Goal: Information Seeking & Learning: Learn about a topic

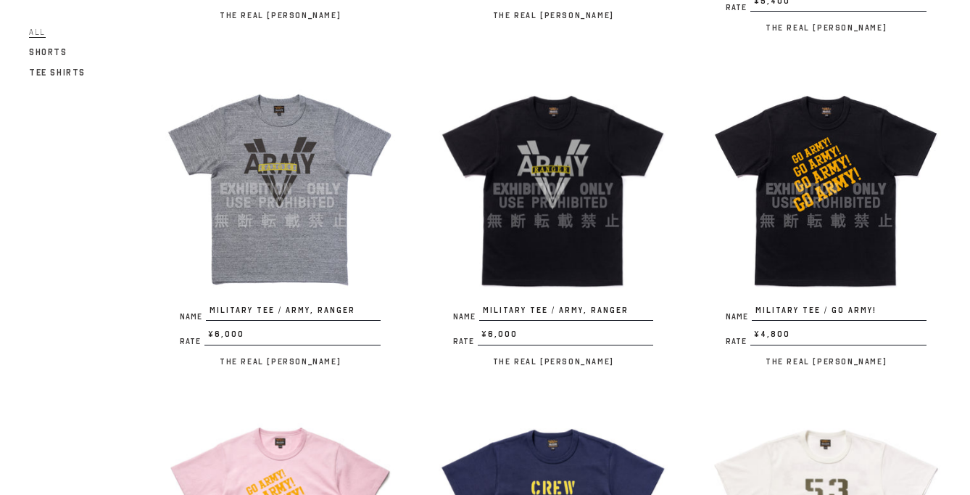
scroll to position [838, 0]
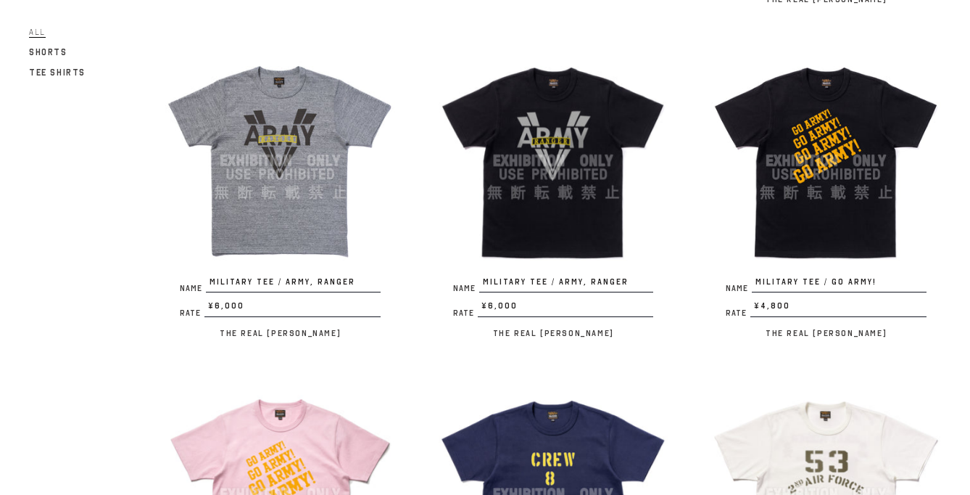
click at [575, 136] on img at bounding box center [554, 161] width 230 height 230
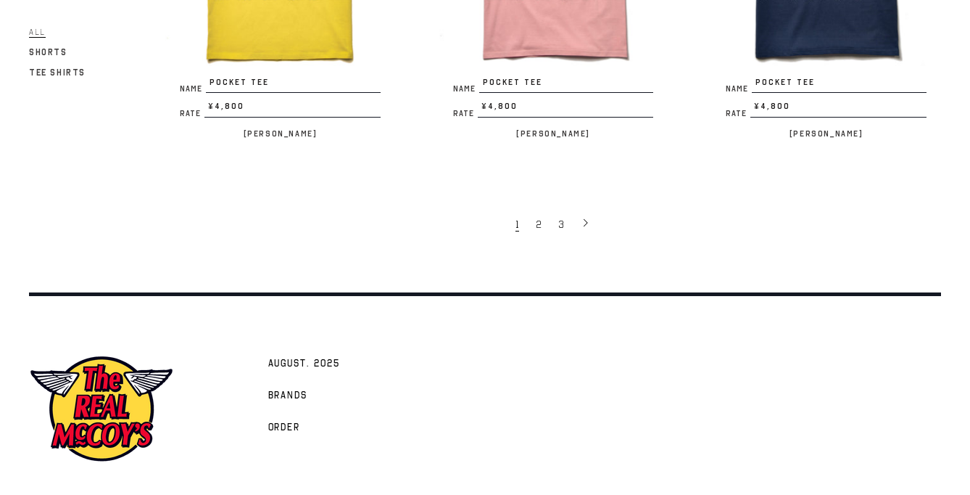
scroll to position [2643, 0]
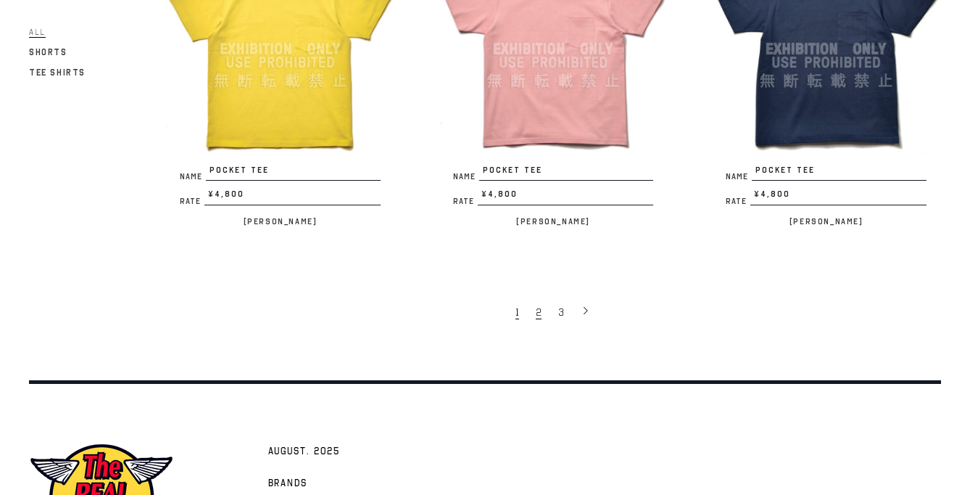
click at [540, 305] on span "2" at bounding box center [539, 312] width 6 height 14
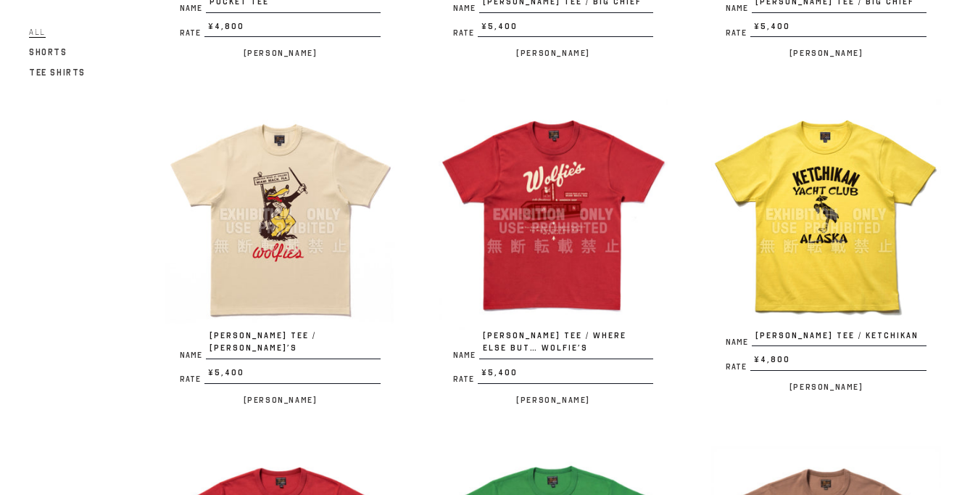
scroll to position [374, 0]
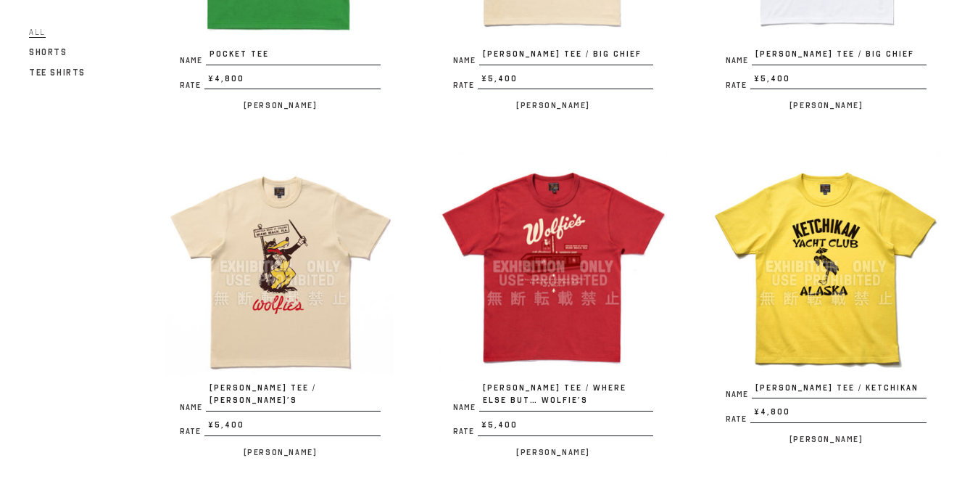
click at [279, 239] on img at bounding box center [280, 267] width 230 height 230
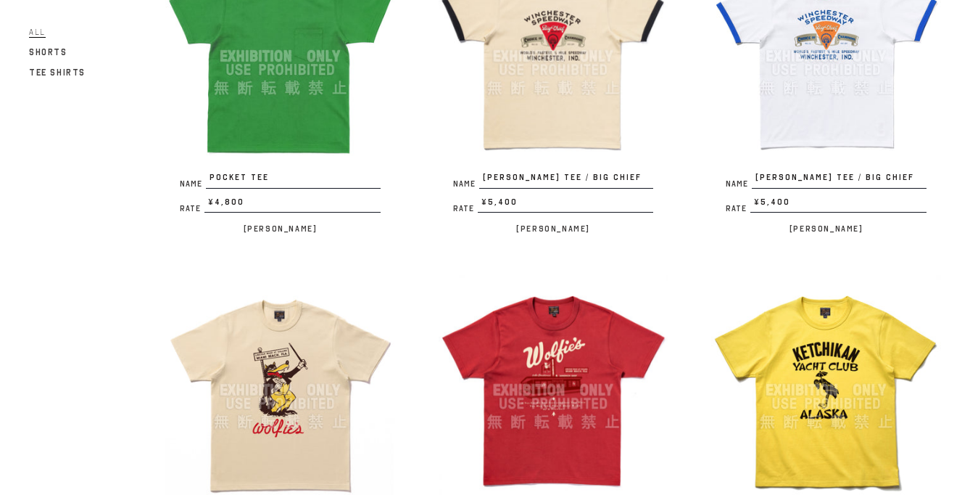
scroll to position [0, 0]
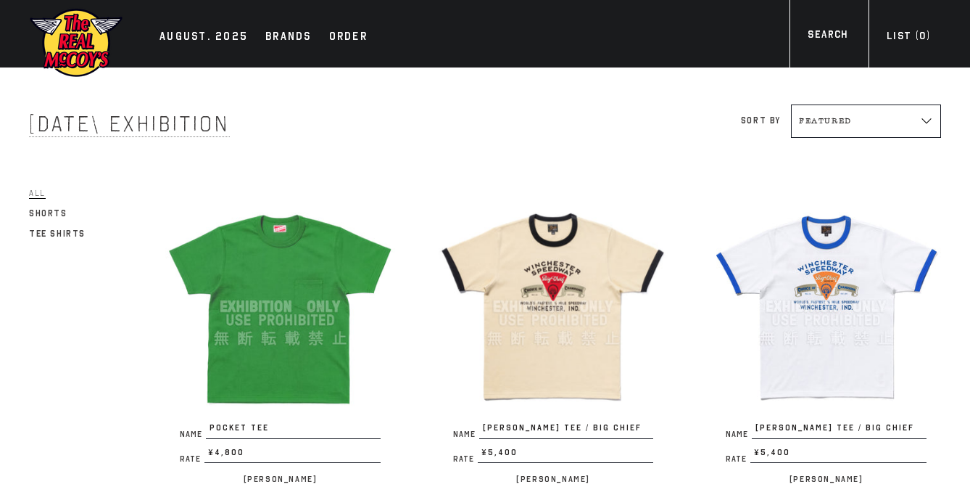
click at [503, 317] on img at bounding box center [554, 306] width 230 height 230
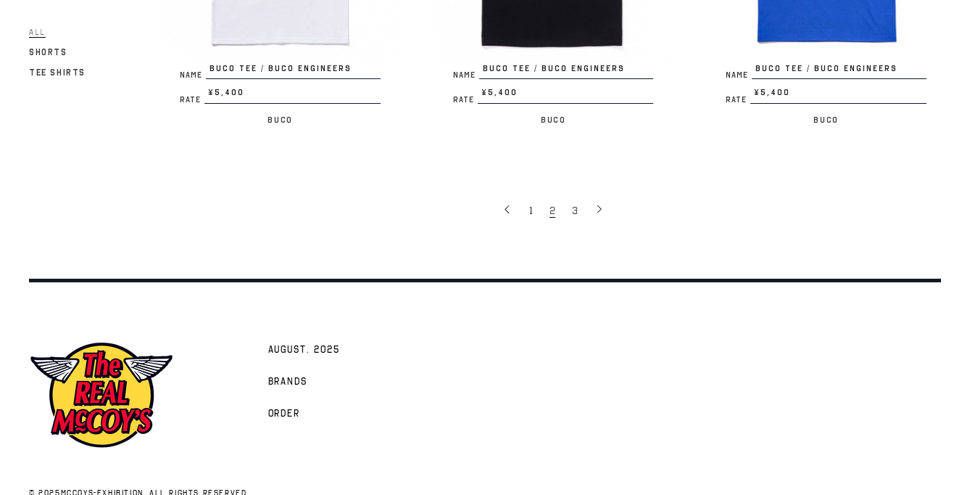
scroll to position [2763, 0]
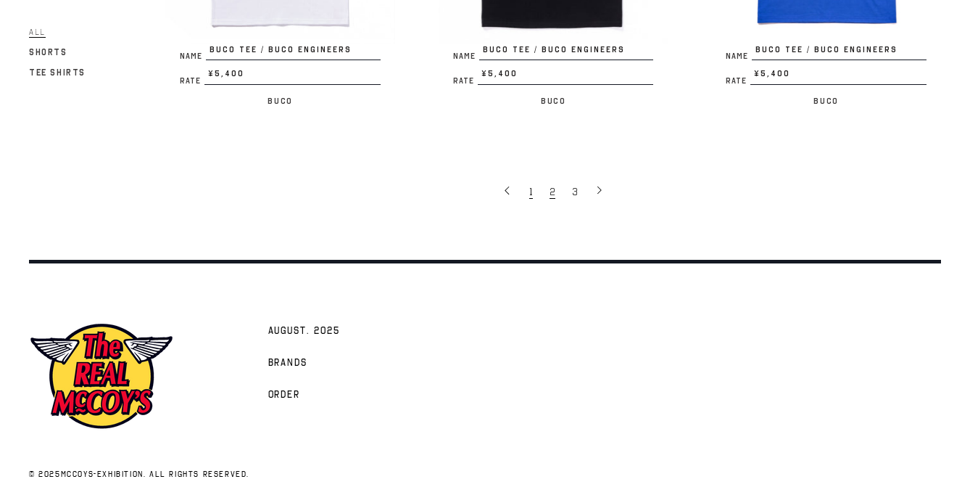
click at [534, 179] on link "1" at bounding box center [532, 190] width 20 height 29
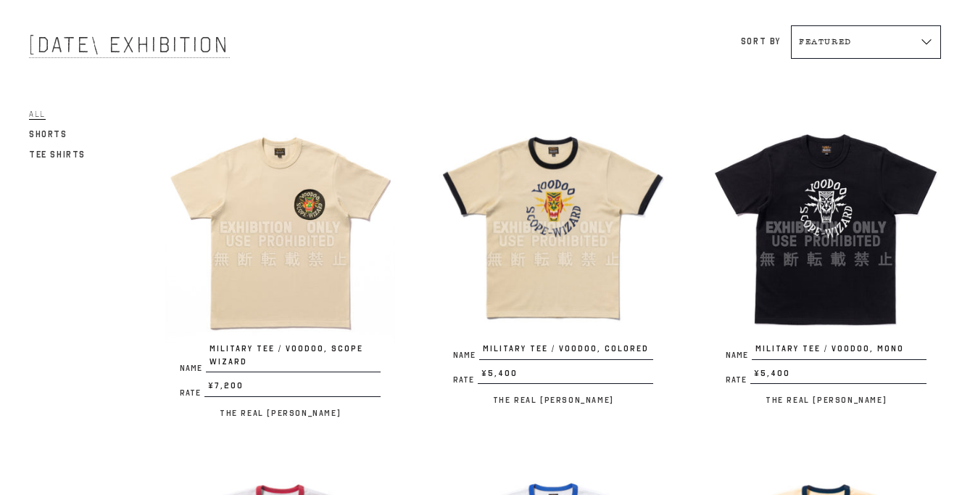
scroll to position [80, 0]
click at [290, 236] on img at bounding box center [280, 227] width 230 height 230
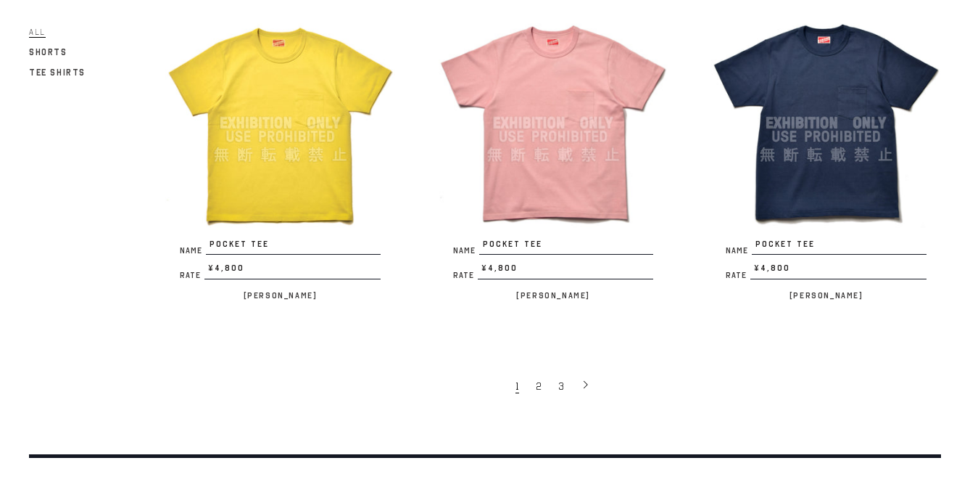
scroll to position [2570, 0]
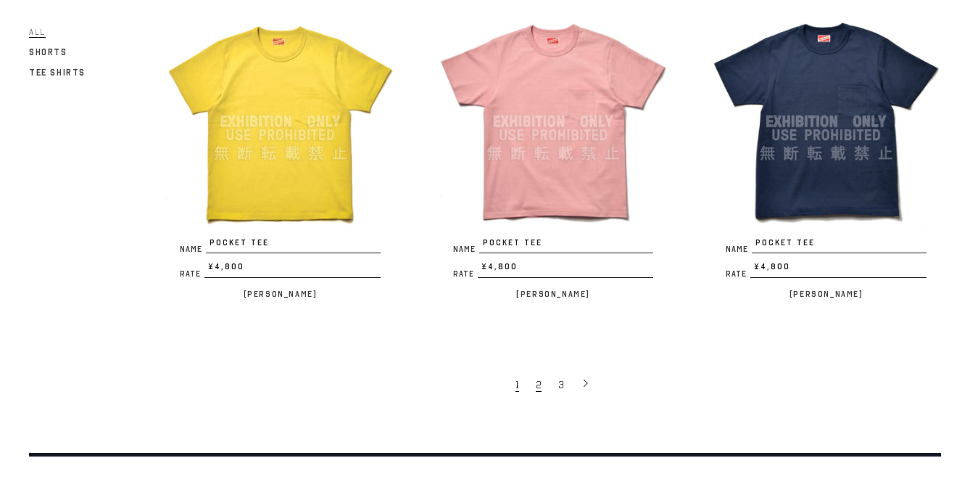
click at [540, 378] on span "2" at bounding box center [539, 385] width 6 height 14
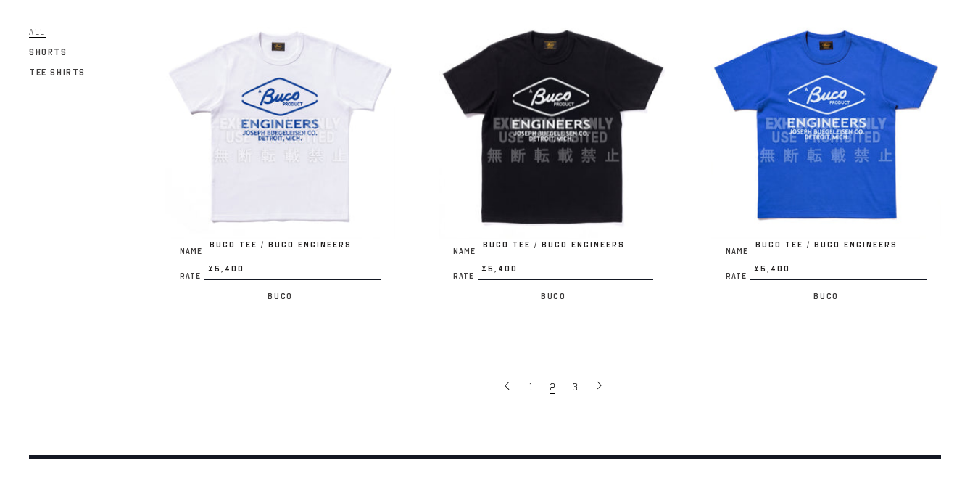
scroll to position [2621, 0]
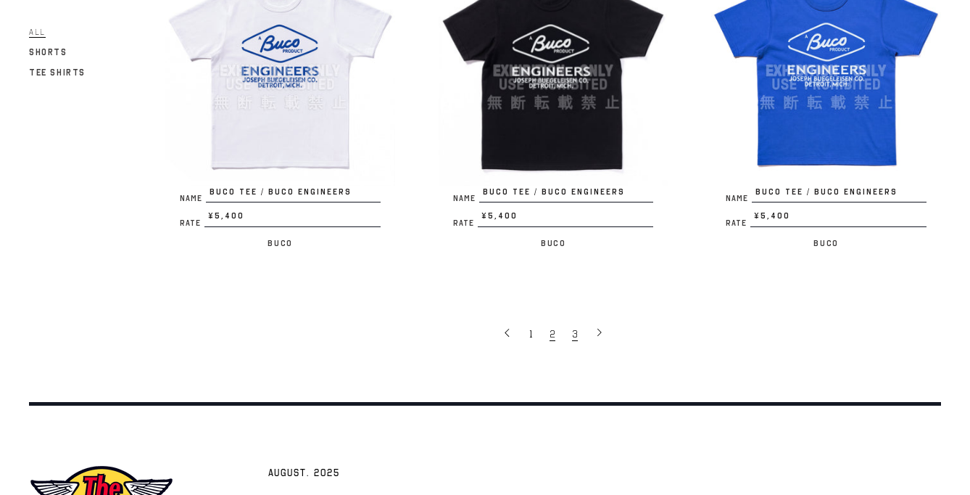
click at [574, 327] on span "3" at bounding box center [575, 334] width 6 height 14
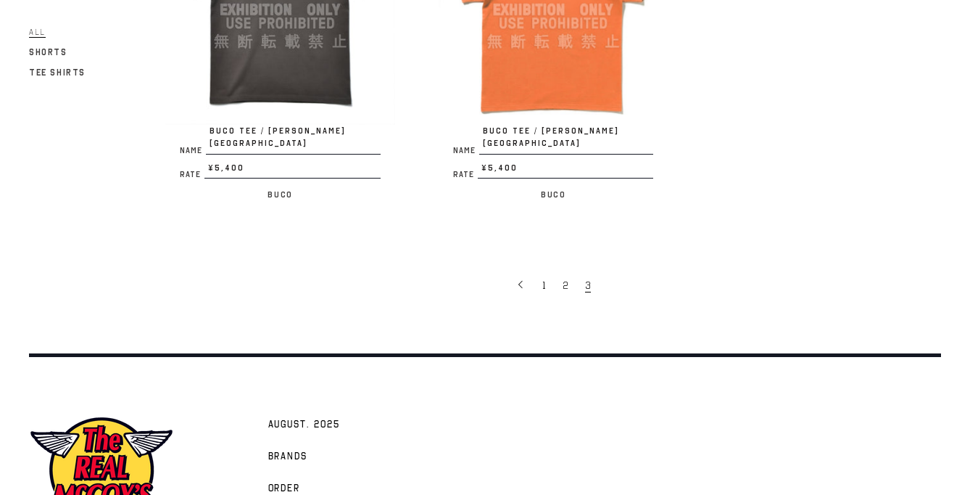
scroll to position [1070, 0]
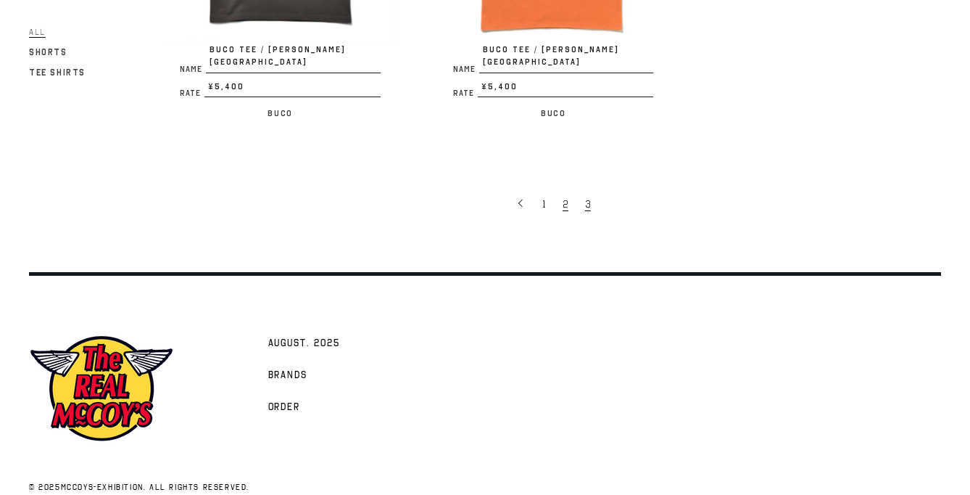
click at [561, 189] on link "2" at bounding box center [567, 203] width 22 height 29
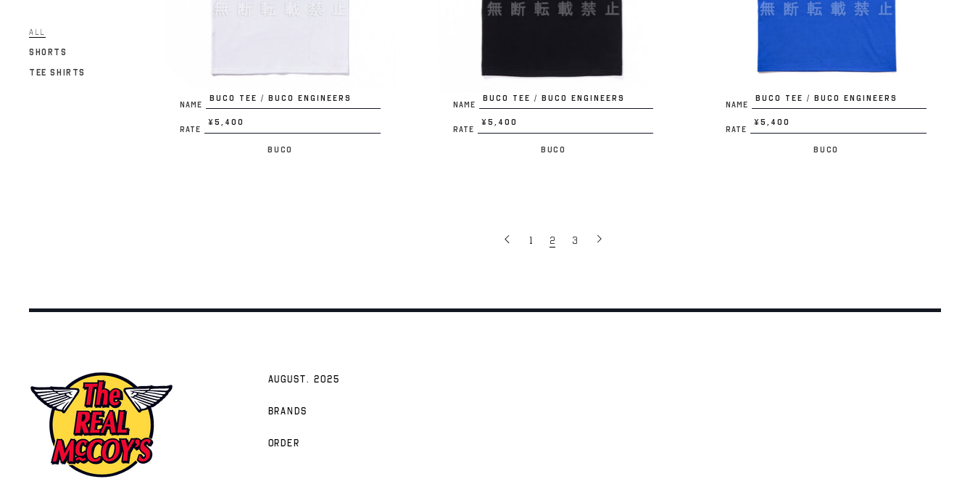
scroll to position [2763, 0]
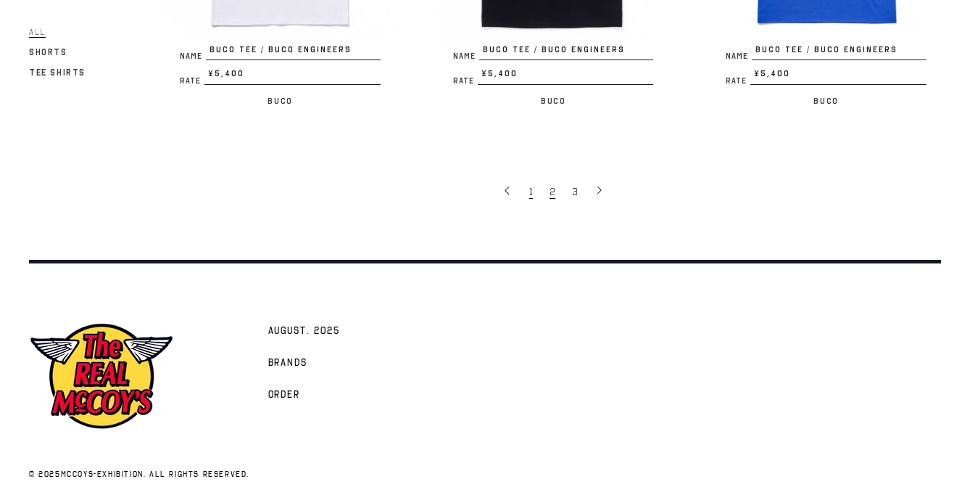
click at [531, 185] on span "1" at bounding box center [531, 192] width 4 height 14
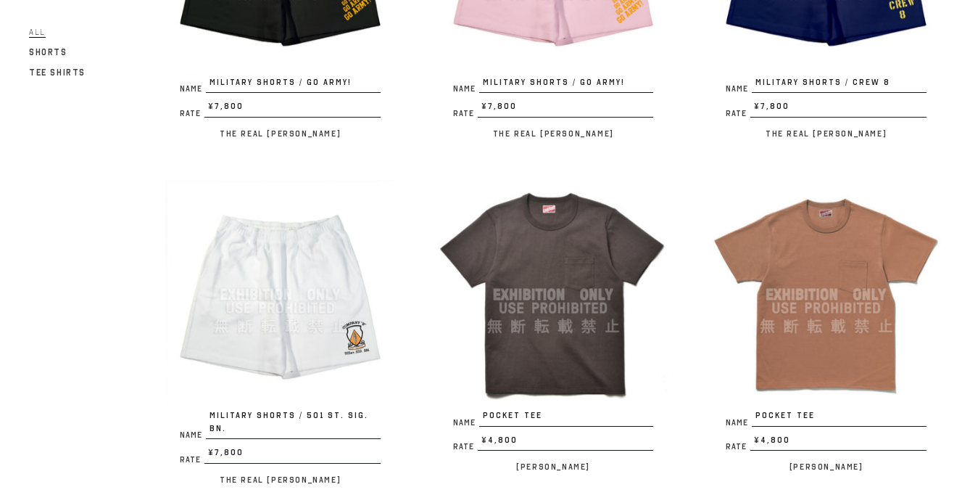
scroll to position [2082, 0]
